Goal: Task Accomplishment & Management: Manage account settings

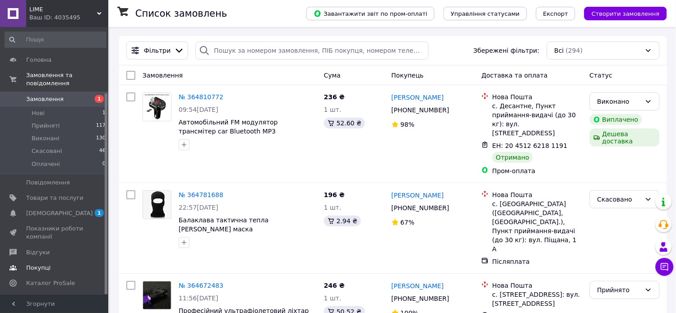
scroll to position [88, 0]
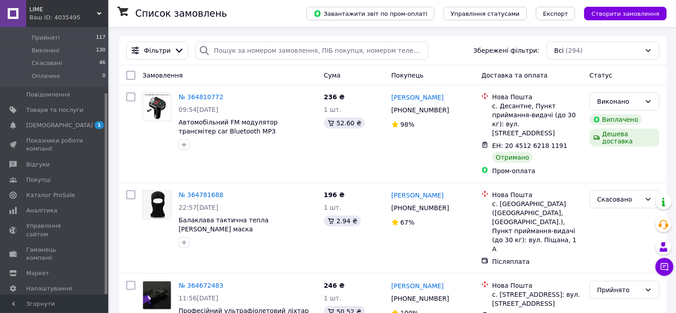
drag, startPoint x: 105, startPoint y: 145, endPoint x: 107, endPoint y: 129, distance: 15.9
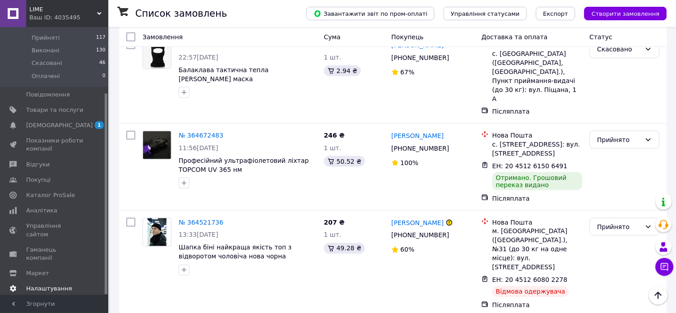
click at [49, 285] on span "Налаштування" at bounding box center [49, 289] width 46 height 8
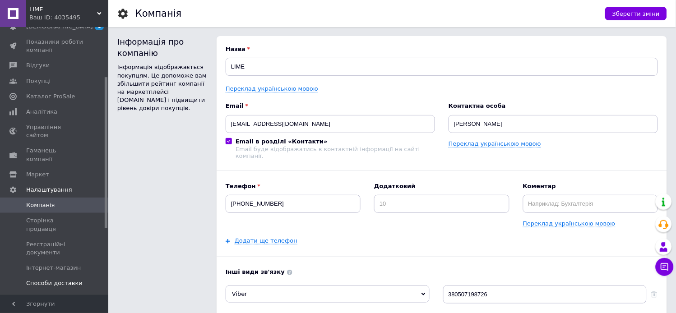
click at [43, 279] on span "Способи доставки" at bounding box center [54, 283] width 56 height 8
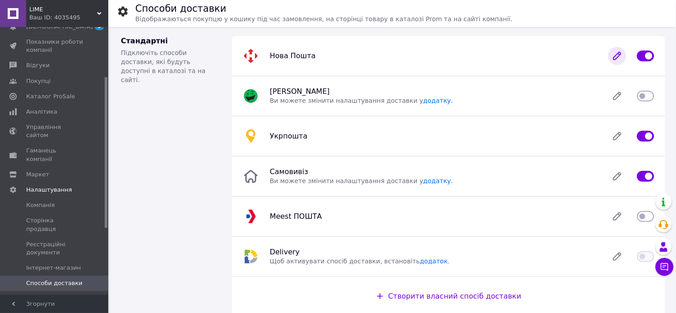
click at [621, 59] on icon at bounding box center [617, 56] width 18 height 18
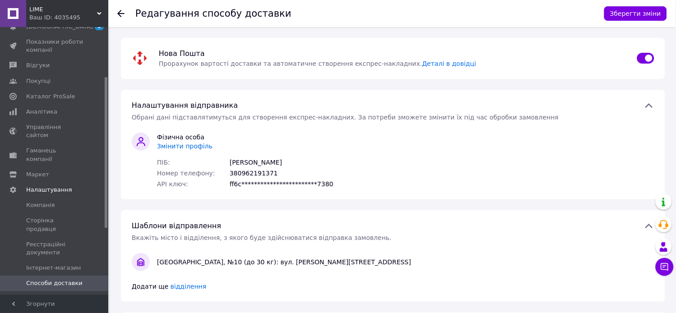
click at [168, 149] on span "Змінити профіль" at bounding box center [184, 146] width 55 height 7
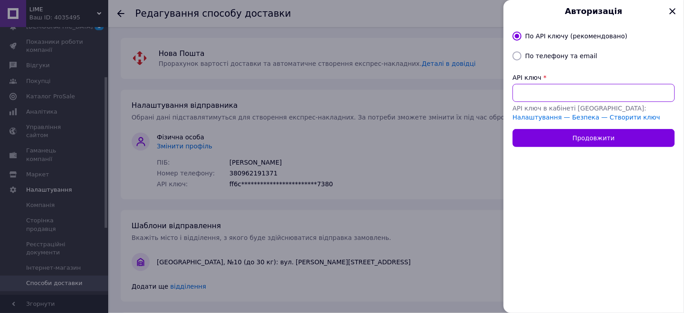
click at [563, 98] on input "API ключ" at bounding box center [594, 93] width 162 height 18
paste input "03c527b36bfa092f1530a2ab46784cdd"
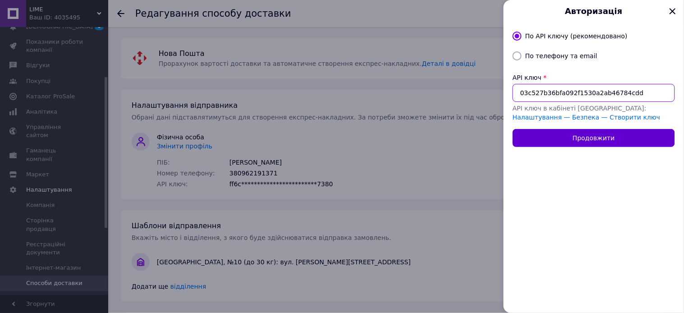
type input "03c527b36bfa092f1530a2ab46784cdd"
click at [605, 135] on button "Продовжити" at bounding box center [594, 138] width 162 height 18
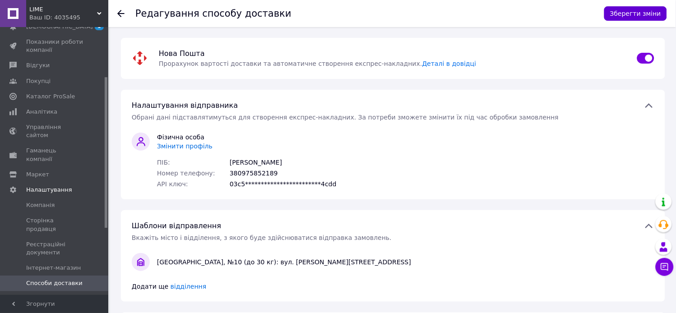
click at [636, 12] on button "Зберегти зміни" at bounding box center [635, 13] width 63 height 14
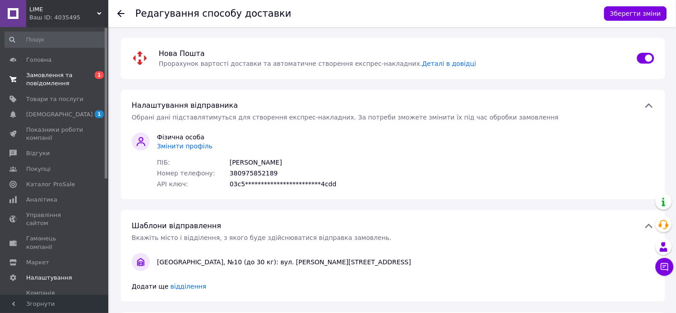
click at [47, 87] on span "Замовлення та повідомлення" at bounding box center [54, 79] width 57 height 16
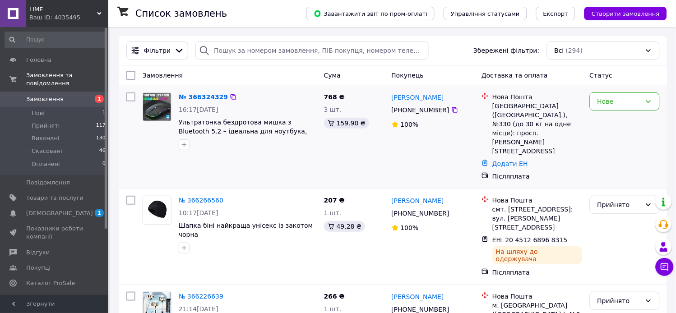
click at [205, 103] on div "№ 366324329 16:17[DATE] Ультратонка бездротова мишка з Bluetooth 5.2 – ідеальна…" at bounding box center [247, 121] width 145 height 65
click at [205, 102] on div "№ 366324329" at bounding box center [203, 97] width 51 height 11
click at [202, 93] on link "№ 366324329" at bounding box center [203, 96] width 49 height 7
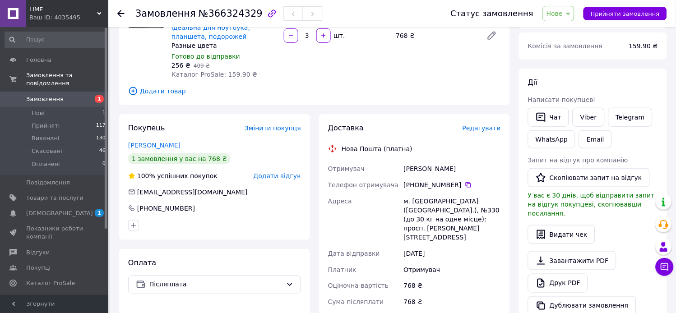
scroll to position [308, 0]
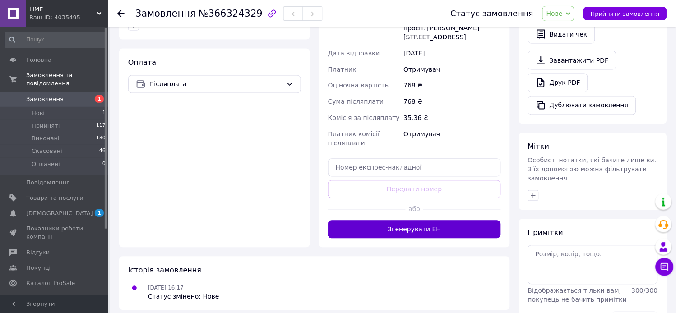
click at [416, 221] on button "Згенерувати ЕН" at bounding box center [414, 230] width 173 height 18
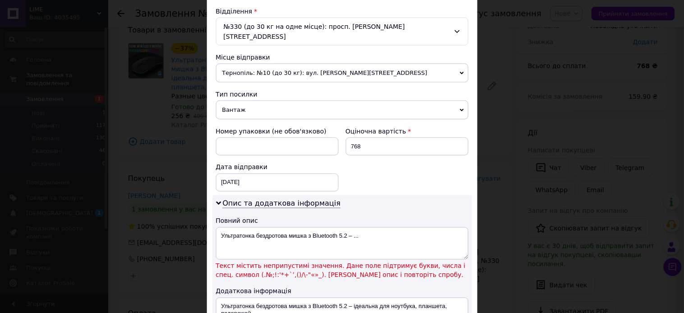
scroll to position [300, 0]
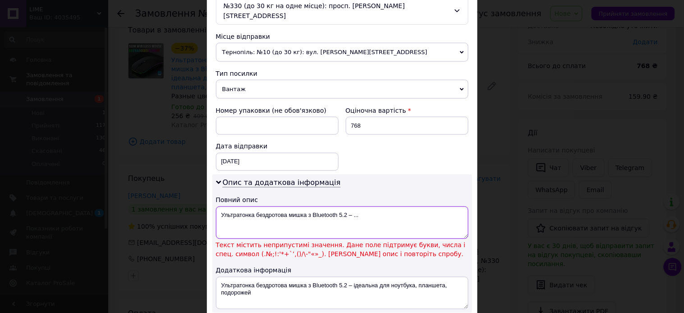
click at [386, 214] on textarea "Ультратонка бездротова мишка з Bluetooth 5.2 – ..." at bounding box center [342, 223] width 253 height 32
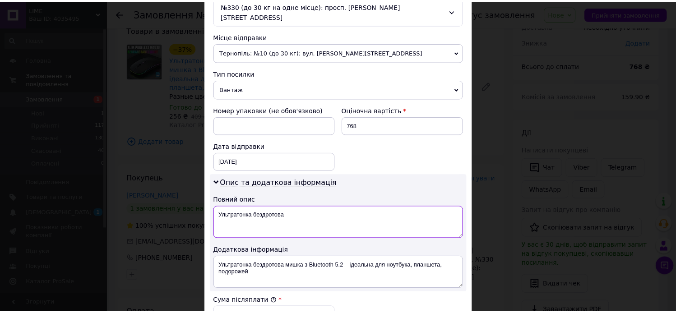
scroll to position [477, 0]
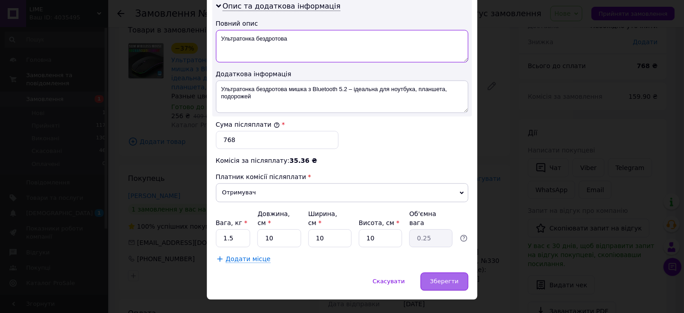
type textarea "Ультратонка бездротова"
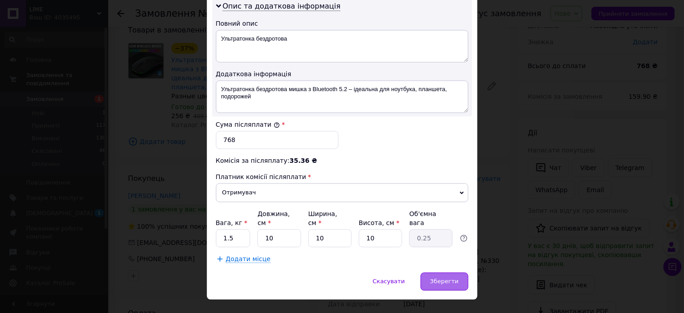
click at [442, 278] on span "Зберегти" at bounding box center [444, 281] width 28 height 7
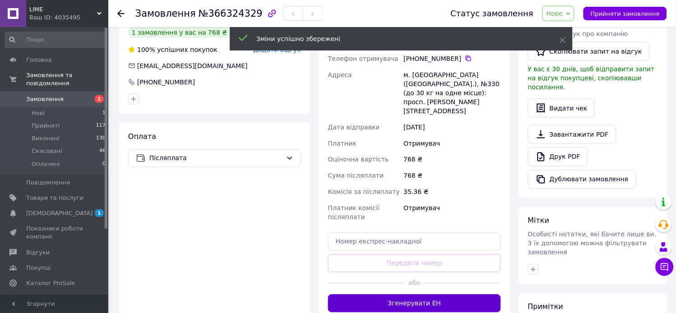
click at [418, 294] on button "Згенерувати ЕН" at bounding box center [414, 303] width 173 height 18
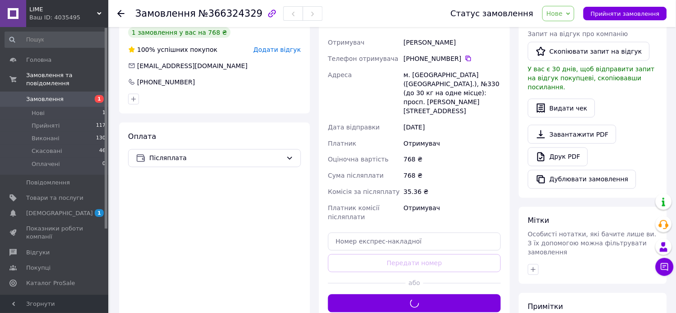
scroll to position [84, 0]
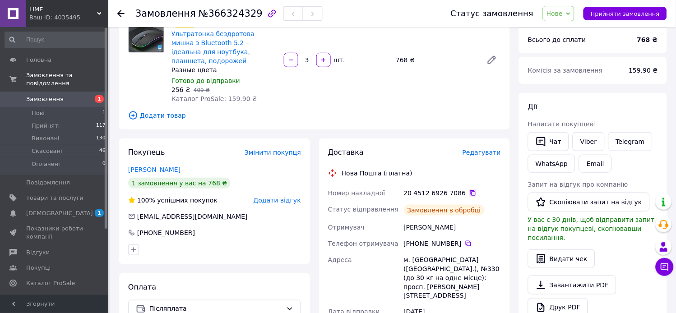
click at [469, 189] on icon at bounding box center [472, 192] width 7 height 7
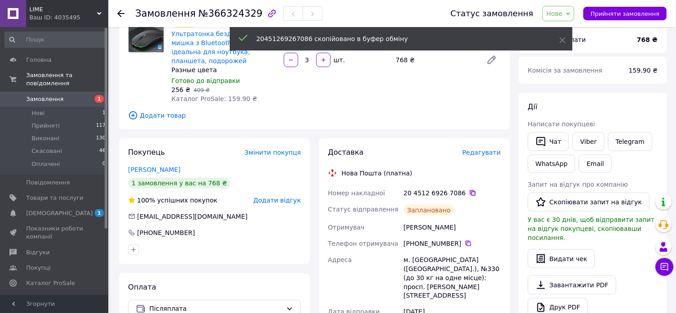
click at [469, 189] on icon at bounding box center [472, 192] width 7 height 7
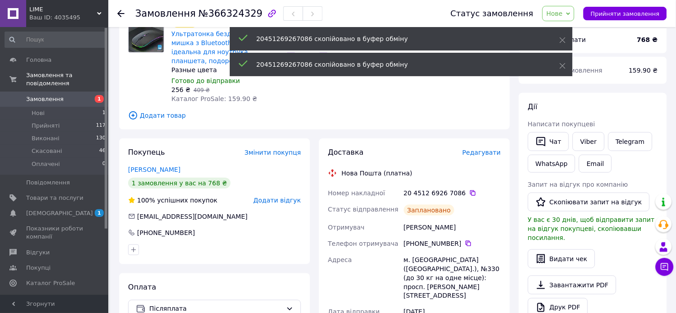
click at [574, 6] on span "Нове" at bounding box center [558, 13] width 32 height 15
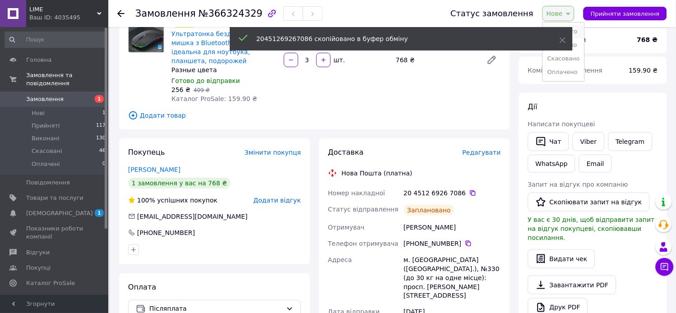
click at [575, 30] on li "Прийнято" at bounding box center [563, 32] width 41 height 14
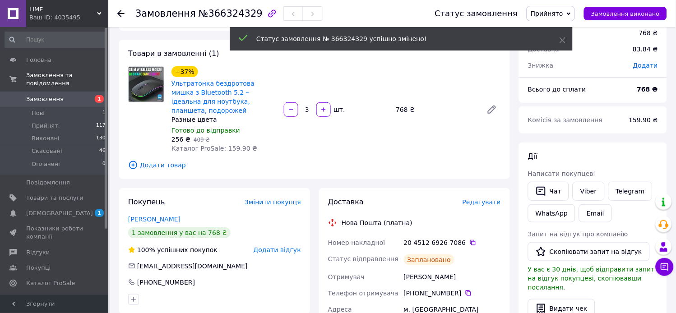
scroll to position [0, 0]
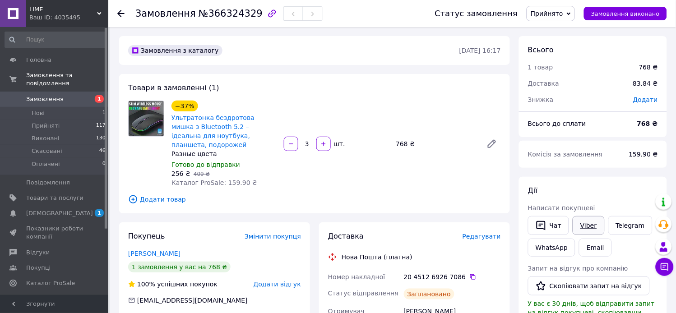
click at [584, 227] on link "Viber" at bounding box center [588, 225] width 32 height 19
click at [589, 225] on link "Viber" at bounding box center [588, 225] width 32 height 19
click at [552, 229] on button "Чат" at bounding box center [548, 225] width 41 height 19
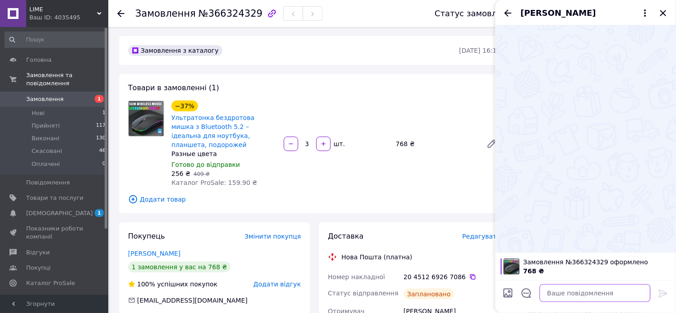
click at [565, 291] on textarea at bounding box center [594, 293] width 111 height 18
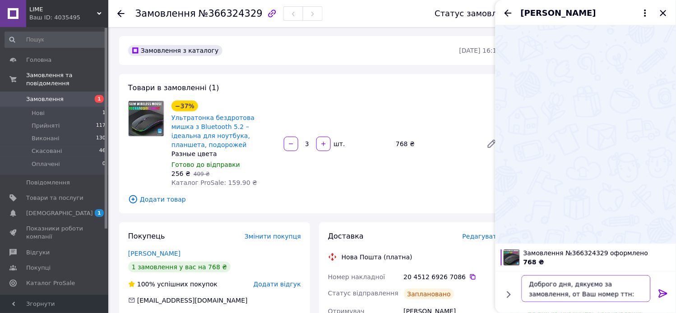
paste textarea "20451269267086"
type textarea "Доброго дня, дякуємо за замовлення, от Ваш номер ттн: 20451269267086"
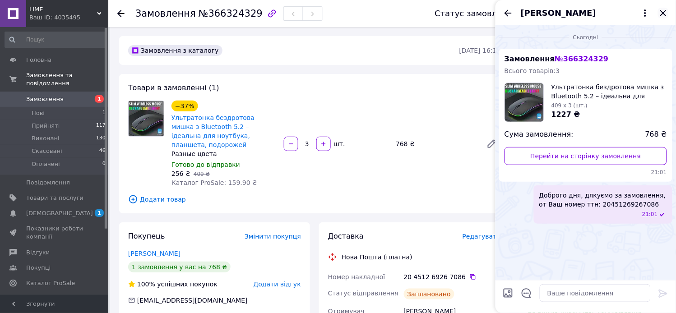
click at [665, 15] on icon "Закрити" at bounding box center [663, 13] width 6 height 6
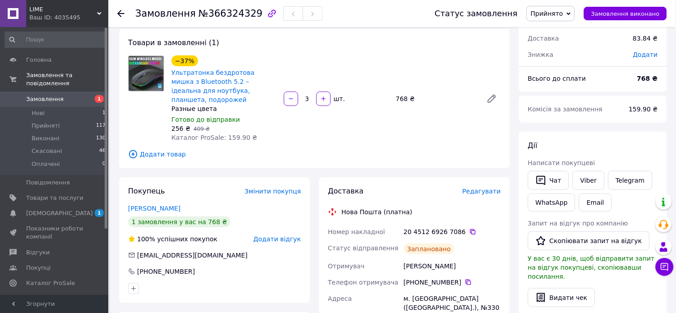
scroll to position [150, 0]
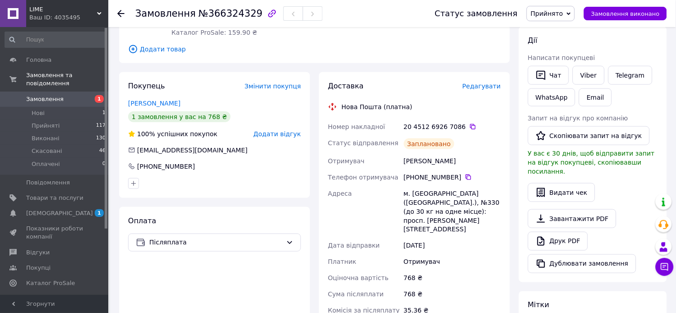
click at [485, 83] on span "Редагувати" at bounding box center [481, 86] width 38 height 7
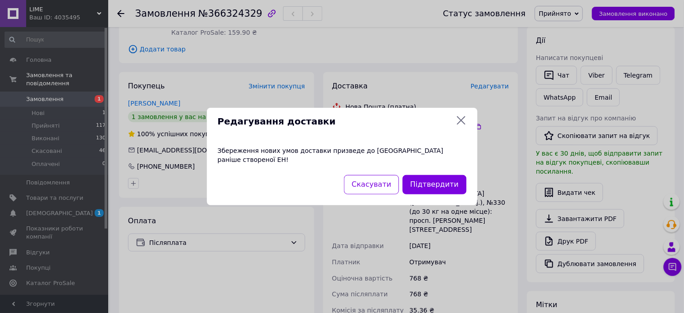
click at [462, 125] on icon at bounding box center [461, 120] width 9 height 9
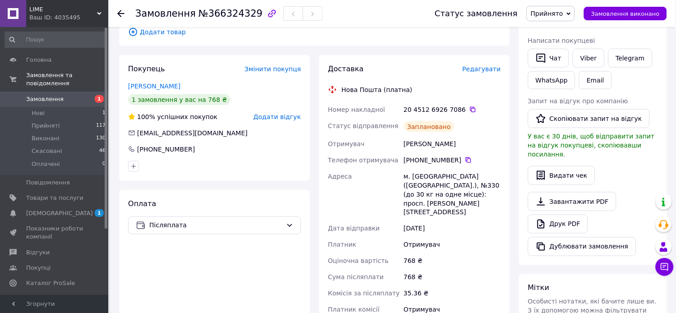
scroll to position [100, 0]
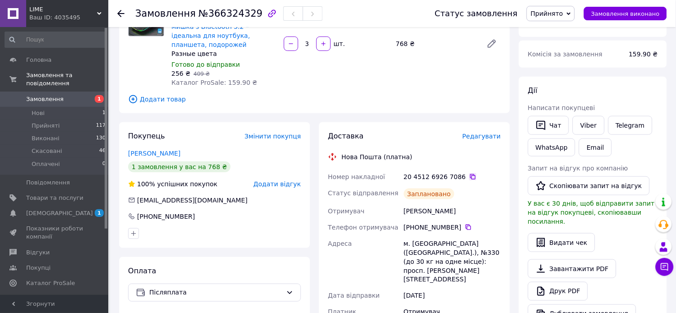
click at [469, 173] on icon at bounding box center [472, 176] width 7 height 7
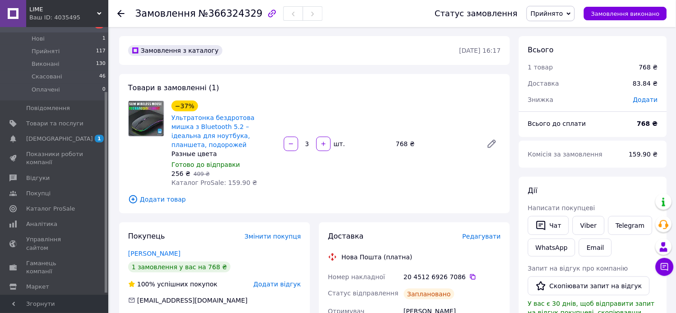
scroll to position [88, 0]
